Goal: Task Accomplishment & Management: Use online tool/utility

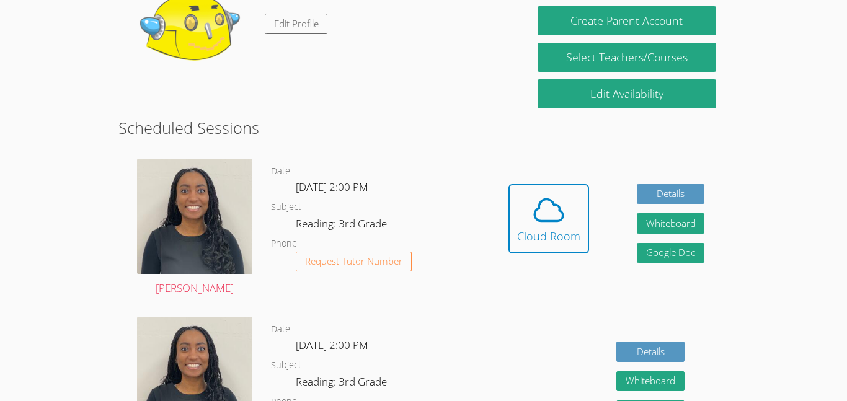
scroll to position [246, 0]
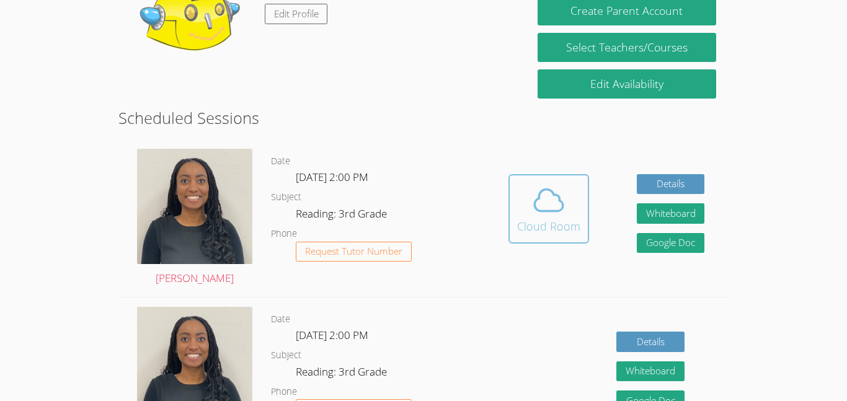
click at [549, 219] on div "Cloud Room" at bounding box center [548, 226] width 63 height 17
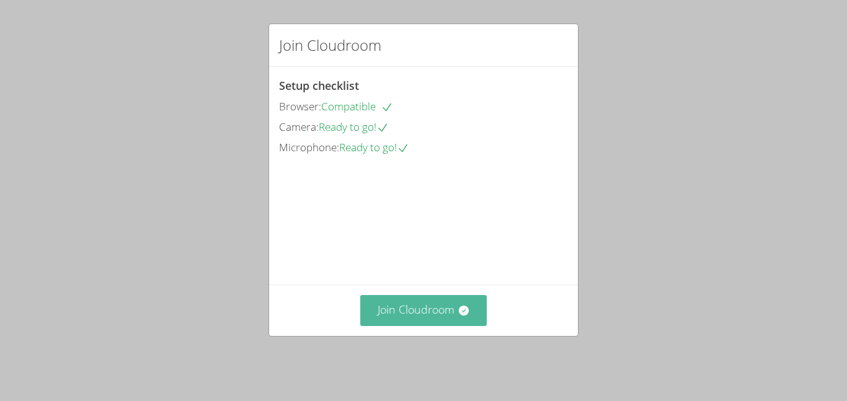
click at [393, 325] on button "Join Cloudroom" at bounding box center [423, 310] width 127 height 30
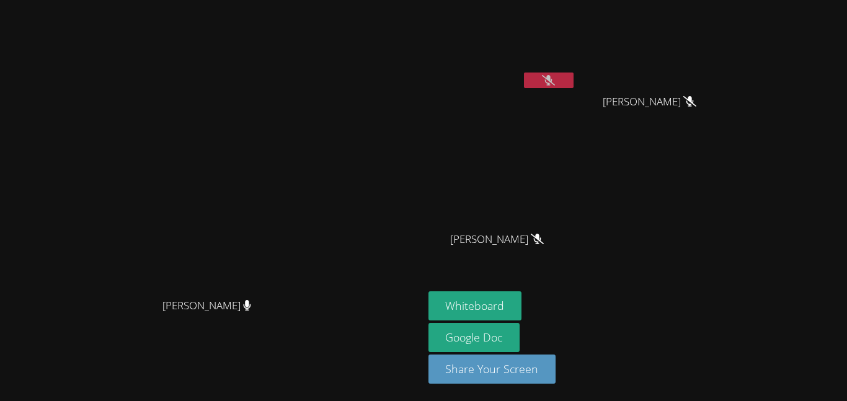
click at [573, 81] on button at bounding box center [549, 80] width 50 height 15
click at [573, 87] on button at bounding box center [549, 80] width 50 height 15
click at [573, 76] on button at bounding box center [549, 80] width 50 height 15
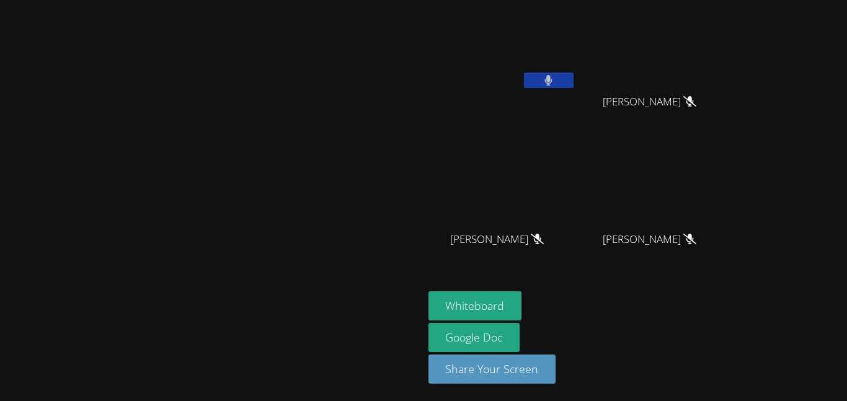
click at [573, 78] on button at bounding box center [549, 80] width 50 height 15
click at [573, 77] on button at bounding box center [549, 80] width 50 height 15
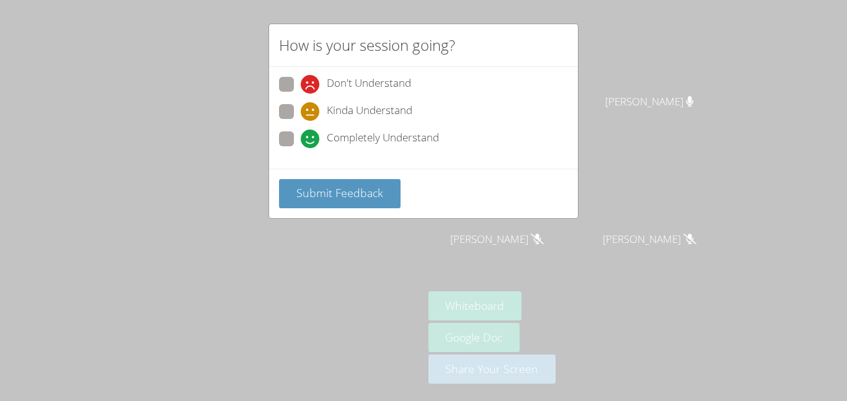
click at [301, 148] on span at bounding box center [301, 148] width 0 height 0
click at [301, 138] on input "Completely Understand" at bounding box center [306, 136] width 11 height 11
radio input "true"
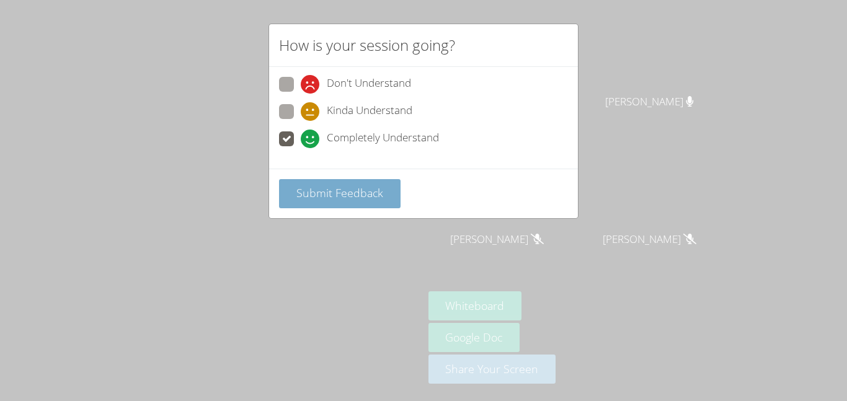
click at [316, 192] on span "Submit Feedback" at bounding box center [339, 192] width 87 height 15
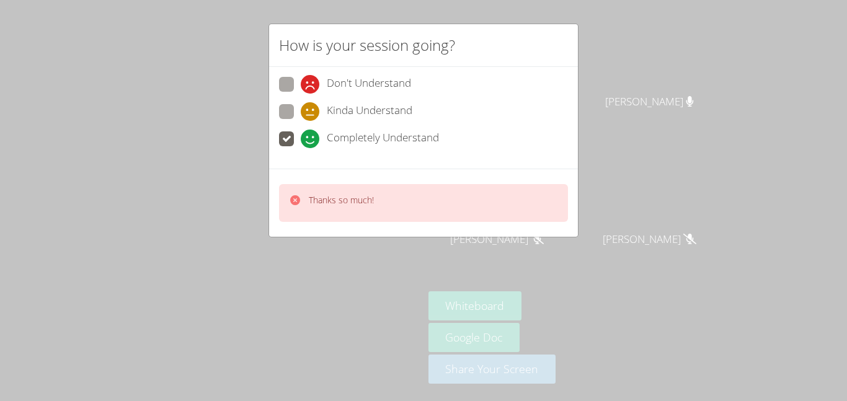
click at [308, 208] on div "Thanks so much!" at bounding box center [331, 203] width 85 height 18
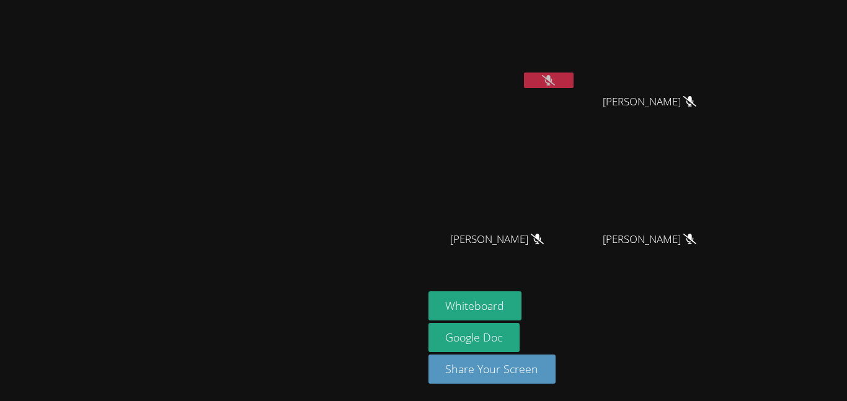
click at [418, 333] on div at bounding box center [212, 317] width 414 height 50
click at [573, 79] on button at bounding box center [549, 80] width 50 height 15
